Goal: Task Accomplishment & Management: Manage account settings

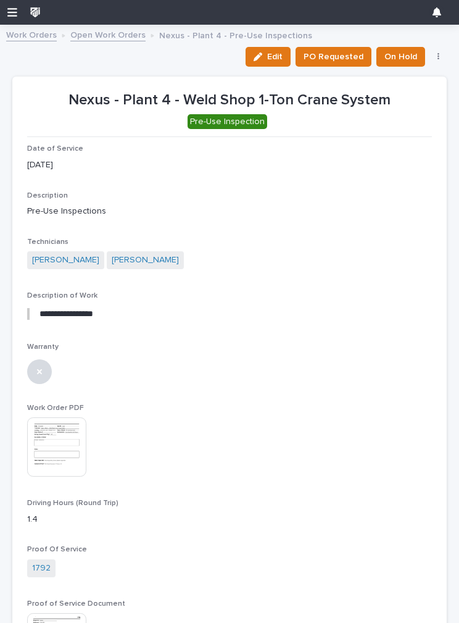
click at [38, 35] on link "Work Orders" at bounding box center [31, 34] width 51 height 14
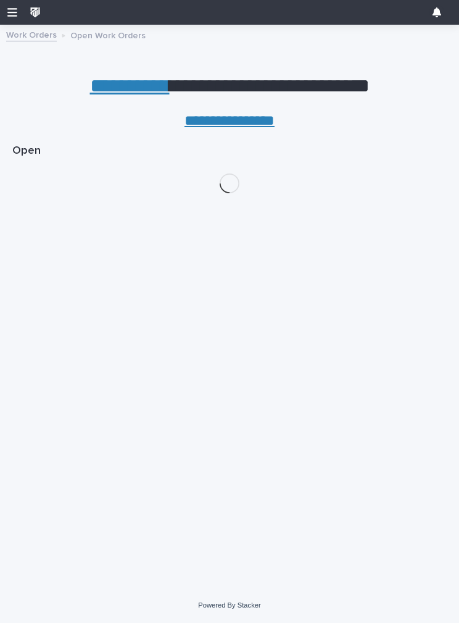
scroll to position [118, 0]
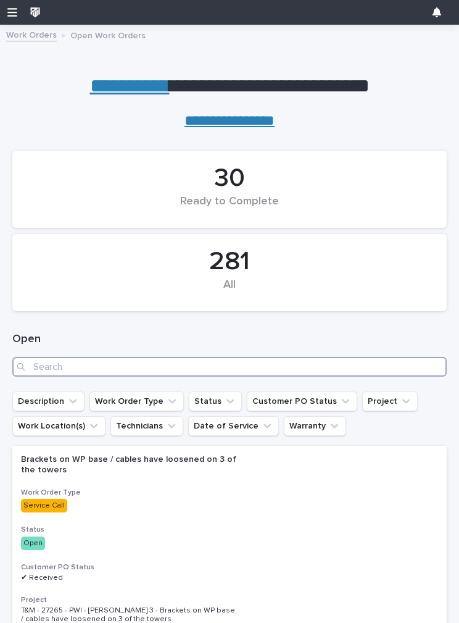
click at [153, 363] on input "Search" at bounding box center [229, 367] width 434 height 20
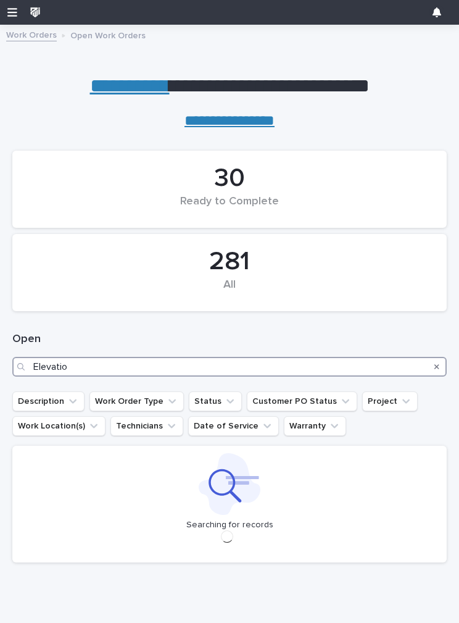
type input "Elevation"
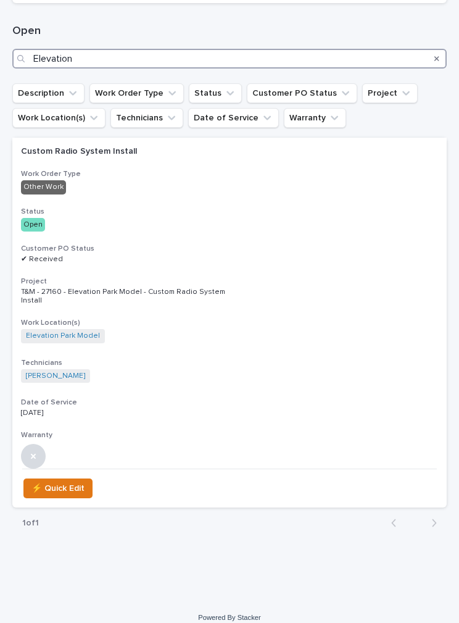
scroll to position [307, 0]
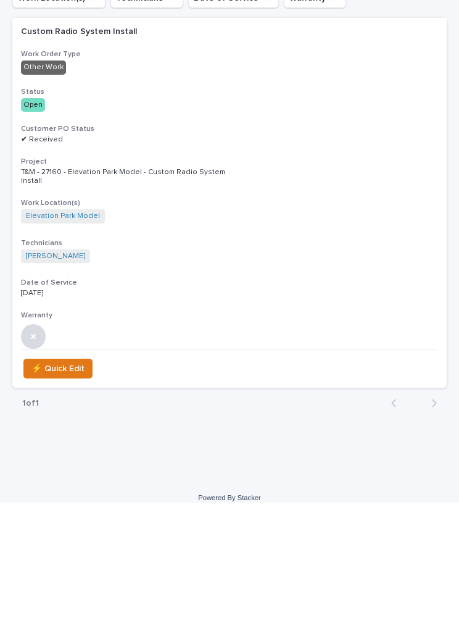
click at [329, 139] on div "Custom Radio System Install Work Order Type Other Work Status Open Customer PO …" at bounding box center [229, 304] width 434 height 331
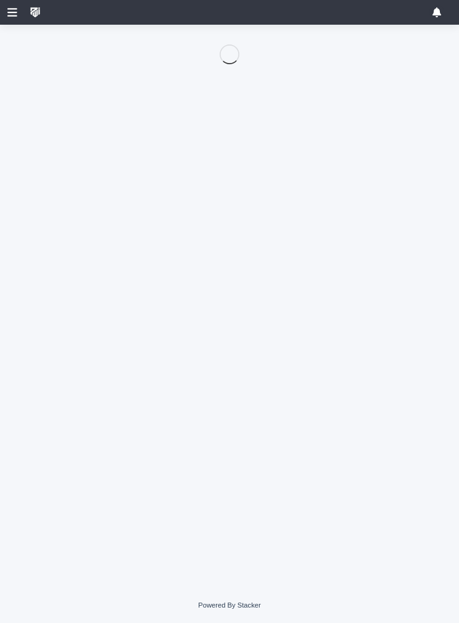
scroll to position [118, 0]
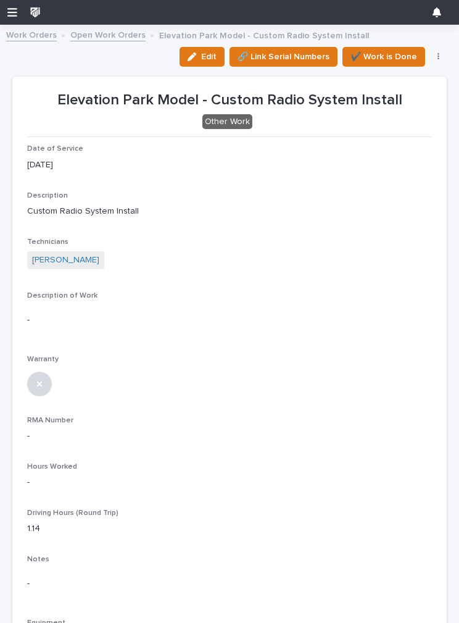
click at [201, 54] on div "button" at bounding box center [195, 56] width 14 height 9
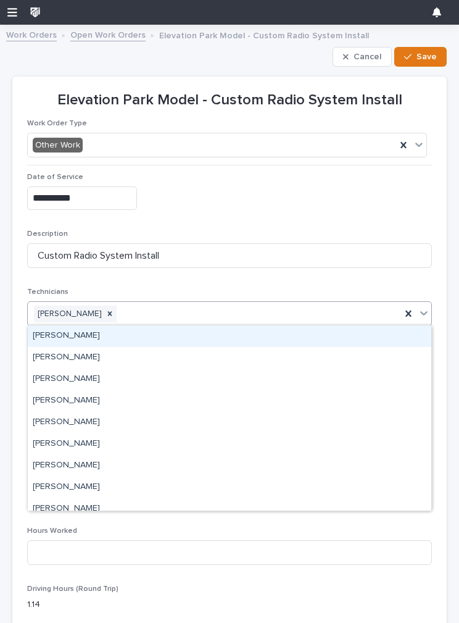
click at [121, 331] on div "[PERSON_NAME]" at bounding box center [229, 336] width 403 height 22
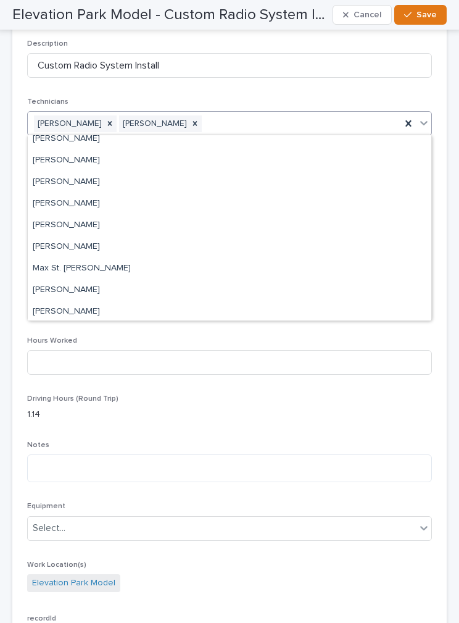
scroll to position [182, 0]
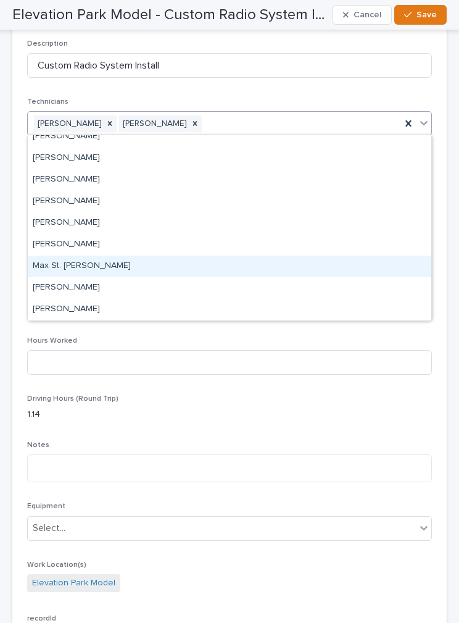
click at [99, 269] on div "Max St. [PERSON_NAME]" at bounding box center [229, 266] width 403 height 22
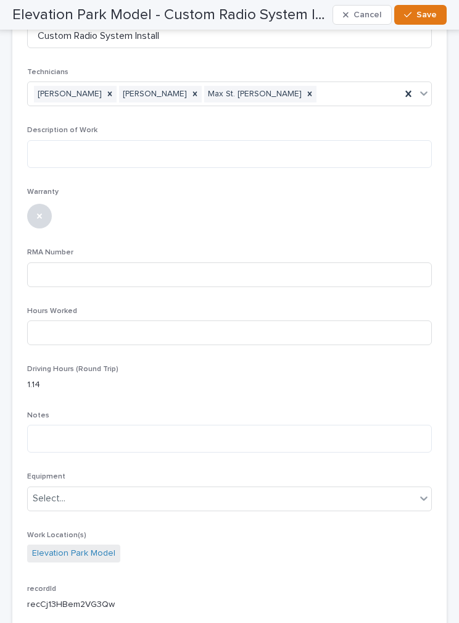
scroll to position [263, 0]
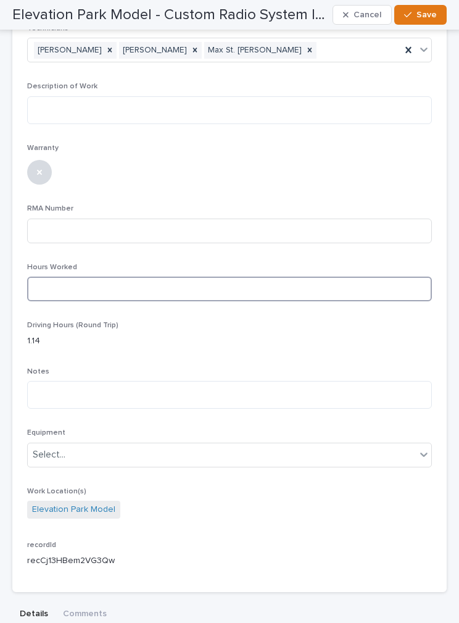
click at [99, 283] on input at bounding box center [229, 288] width 405 height 25
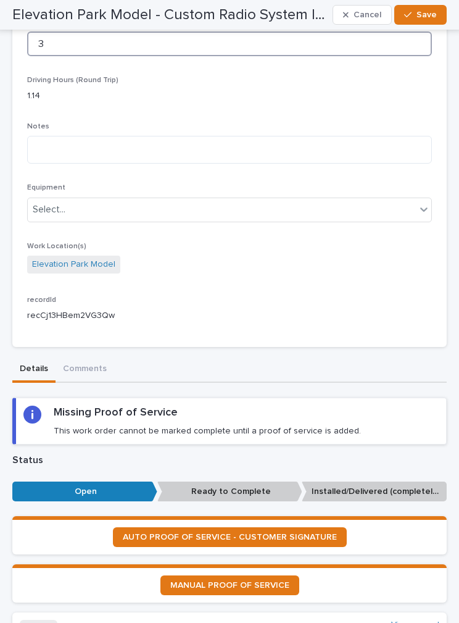
scroll to position [521, 0]
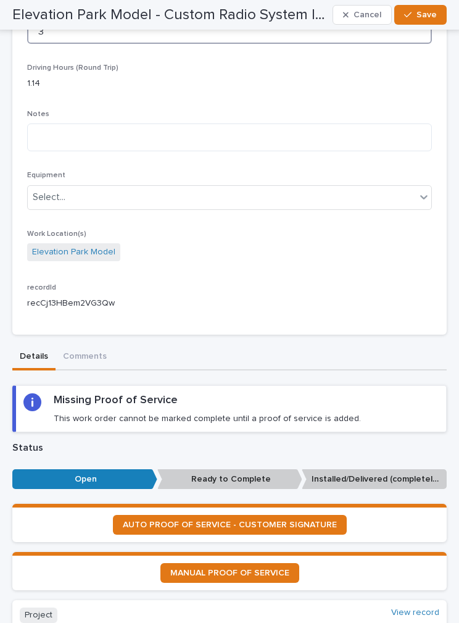
type input "3"
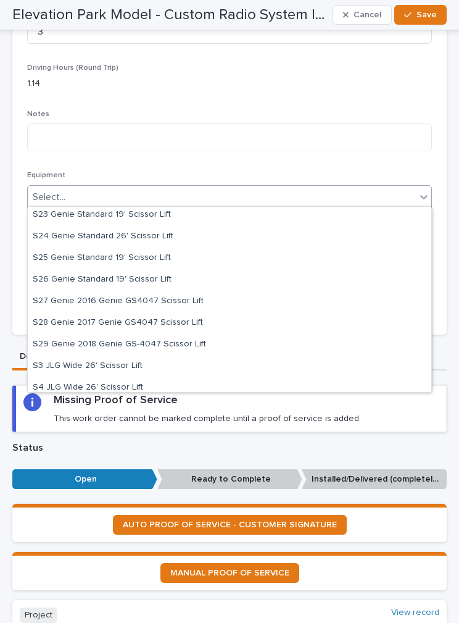
scroll to position [1966, 0]
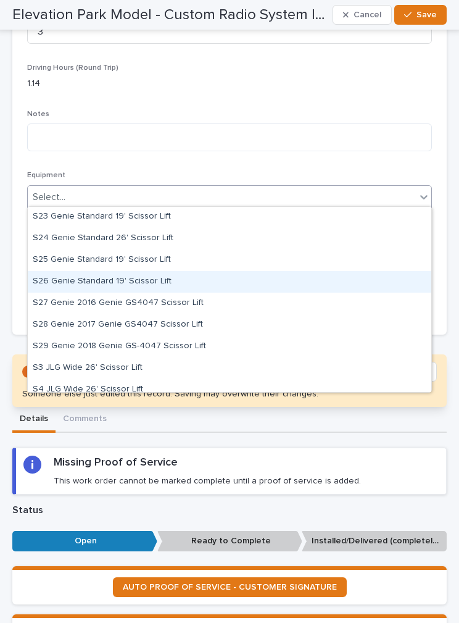
click at [151, 277] on div "S26 Genie Standard 19' Scissor Lift" at bounding box center [229, 282] width 403 height 22
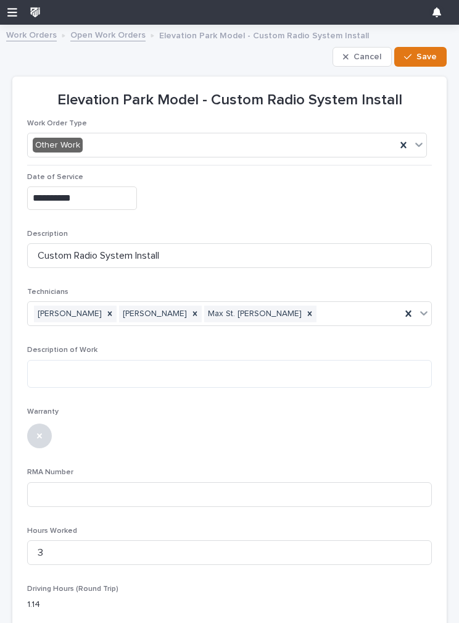
scroll to position [0, 0]
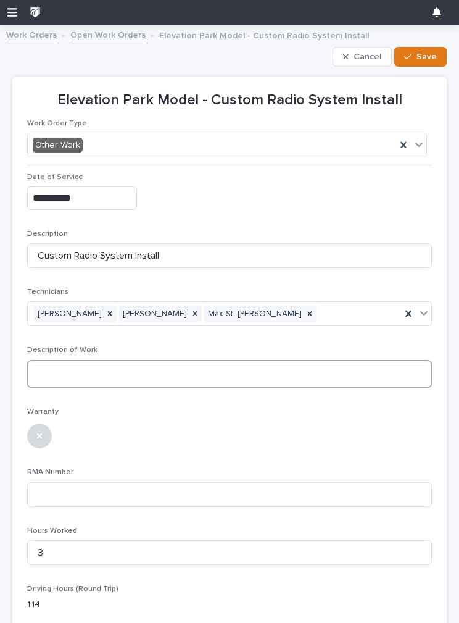
click at [138, 365] on textarea at bounding box center [229, 374] width 405 height 28
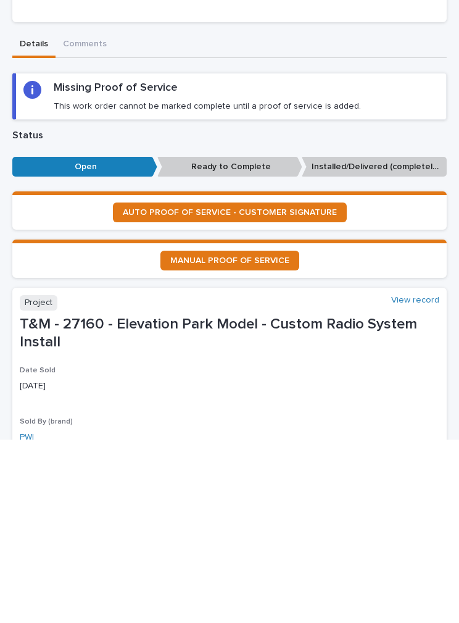
scroll to position [658, 0]
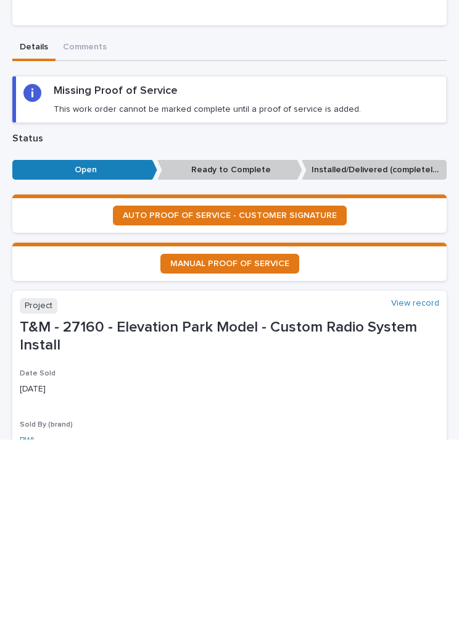
type textarea "**********"
click at [288, 394] on span "AUTO PROOF OF SERVICE - CUSTOMER SIGNATURE" at bounding box center [230, 398] width 214 height 9
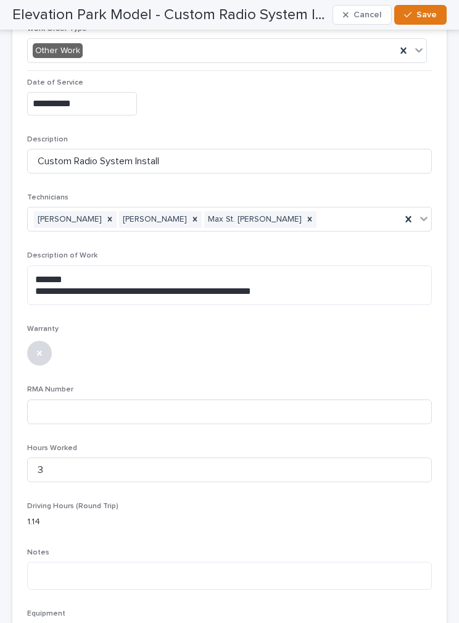
scroll to position [93, 0]
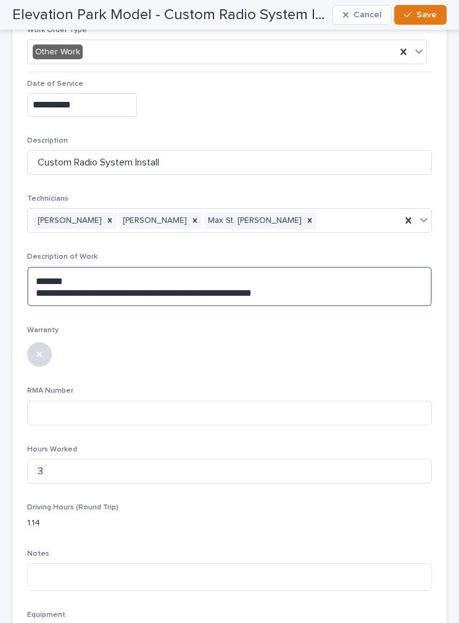
click at [59, 288] on textarea "**********" at bounding box center [229, 286] width 405 height 39
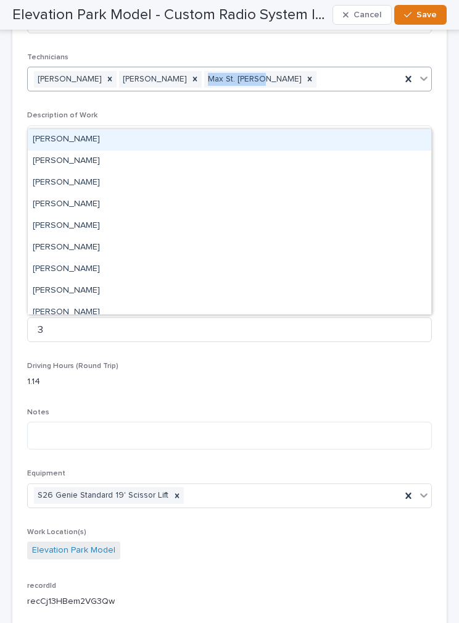
scroll to position [232, 0]
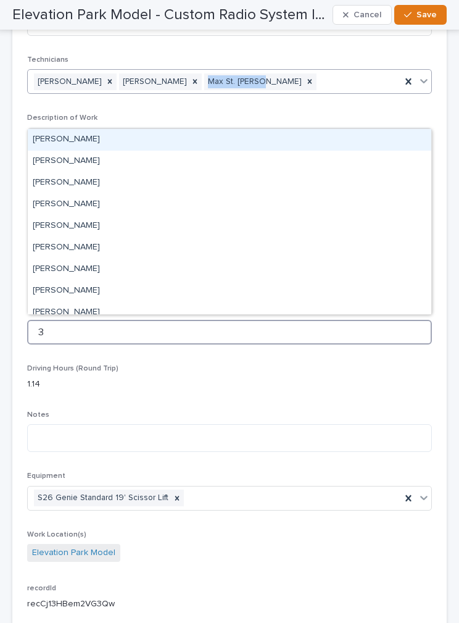
click at [237, 320] on input "3" at bounding box center [229, 332] width 405 height 25
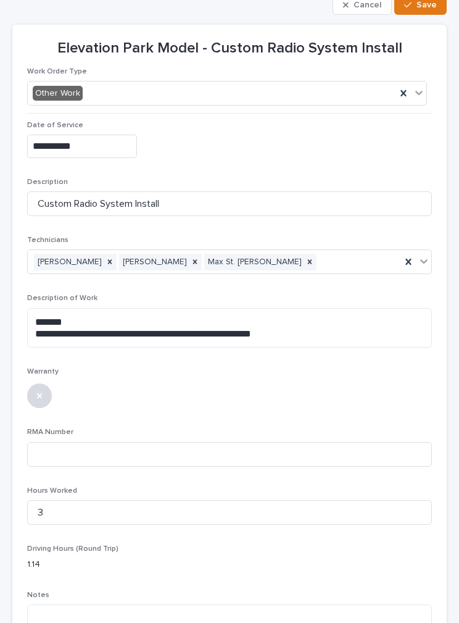
scroll to position [51, 0]
